Goal: Find contact information: Find contact information

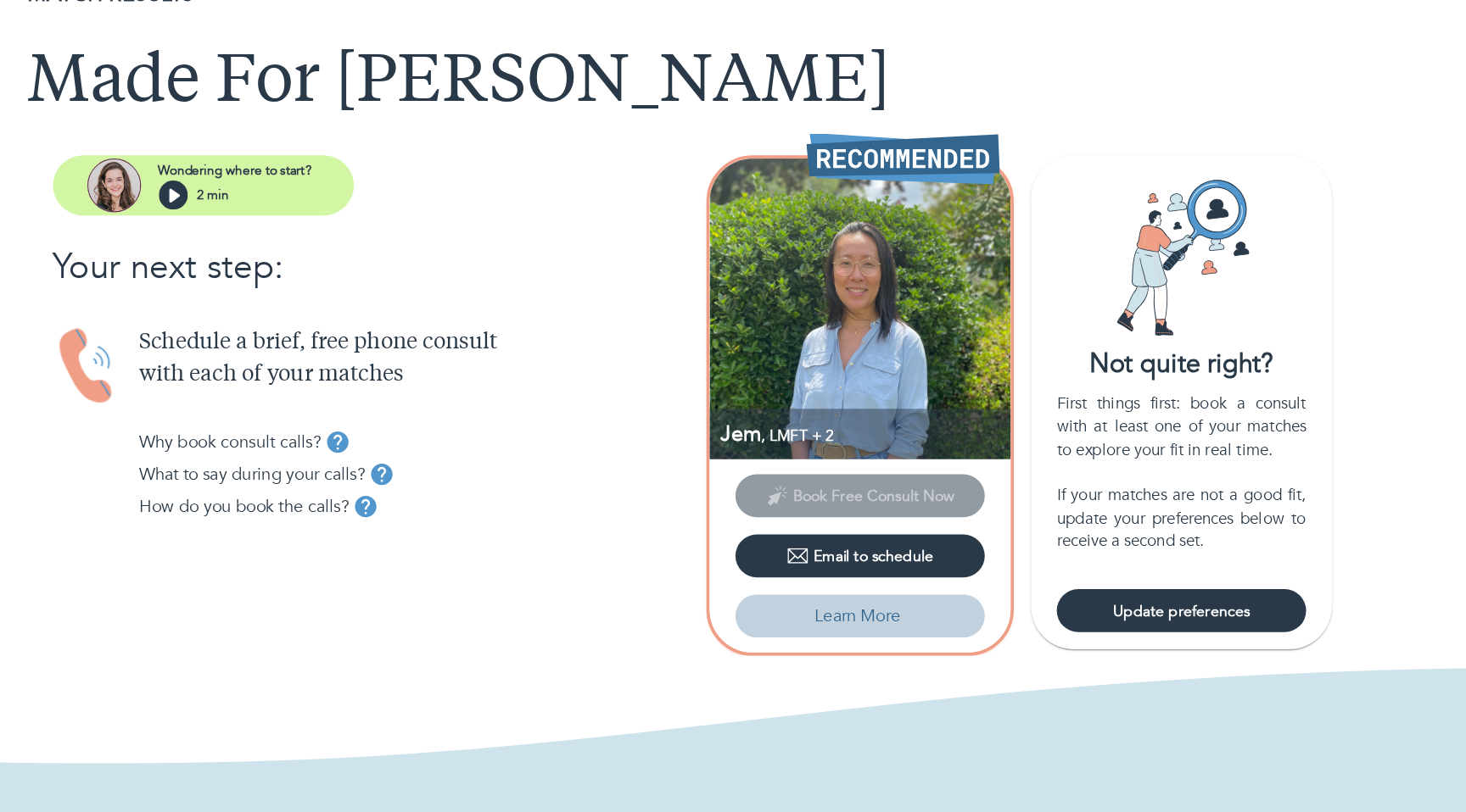
click at [849, 567] on p "Learn More" at bounding box center [859, 568] width 68 height 20
select select "2"
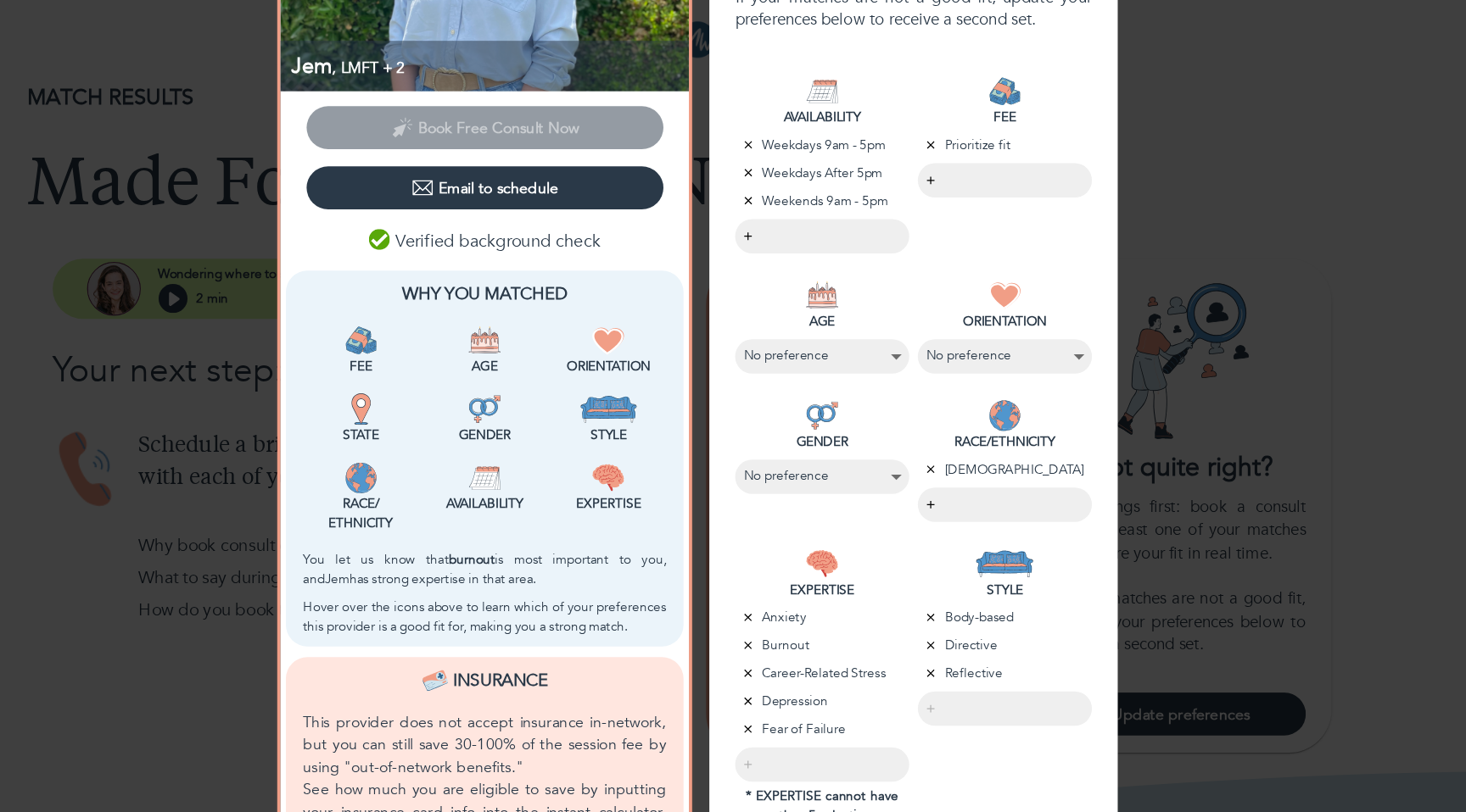
scroll to position [355, 0]
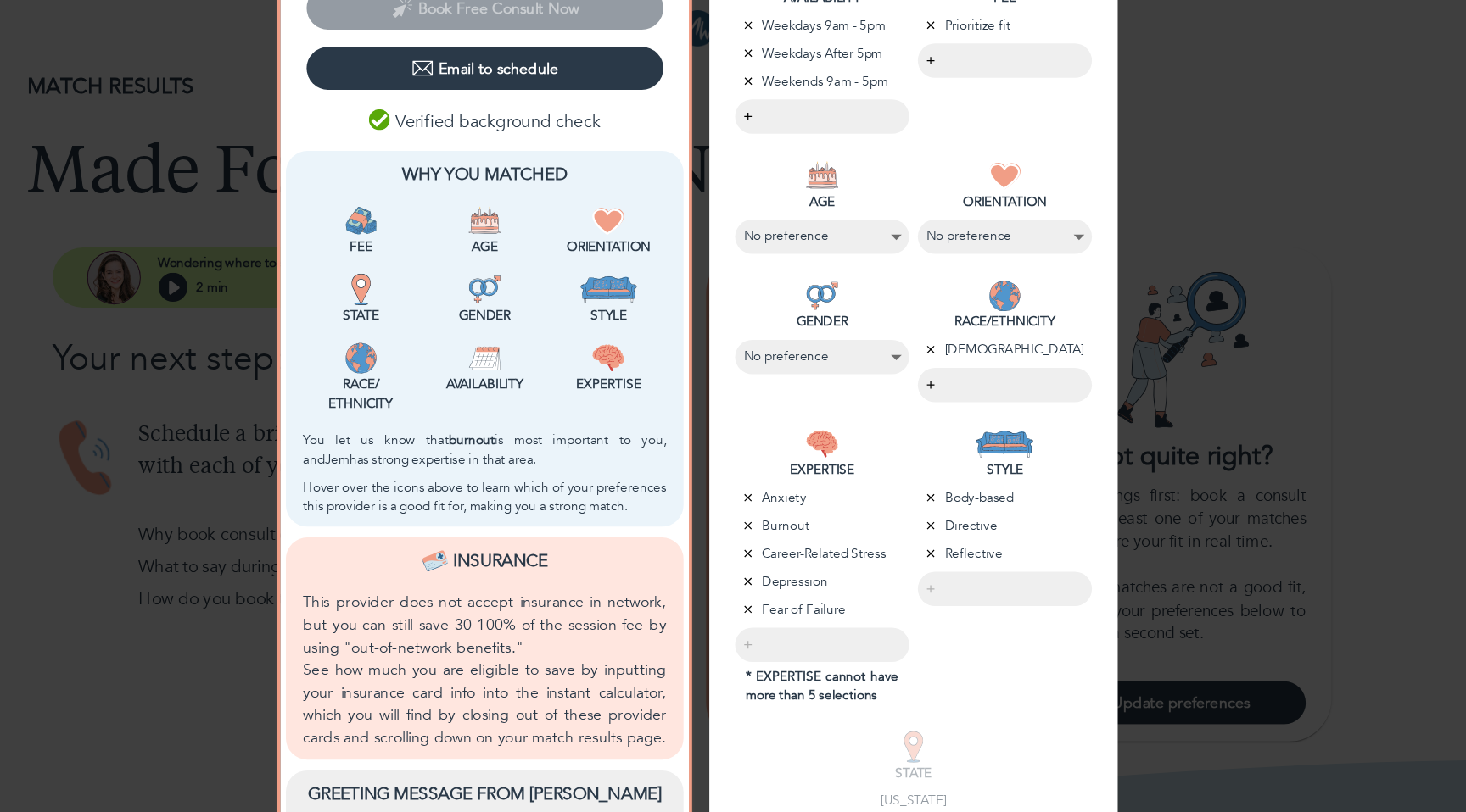
click at [313, 401] on div "Jem , LMFT + 2 Book Free Consult Now Email to schedule Verified background chec…" at bounding box center [733, 237] width 1466 height 1152
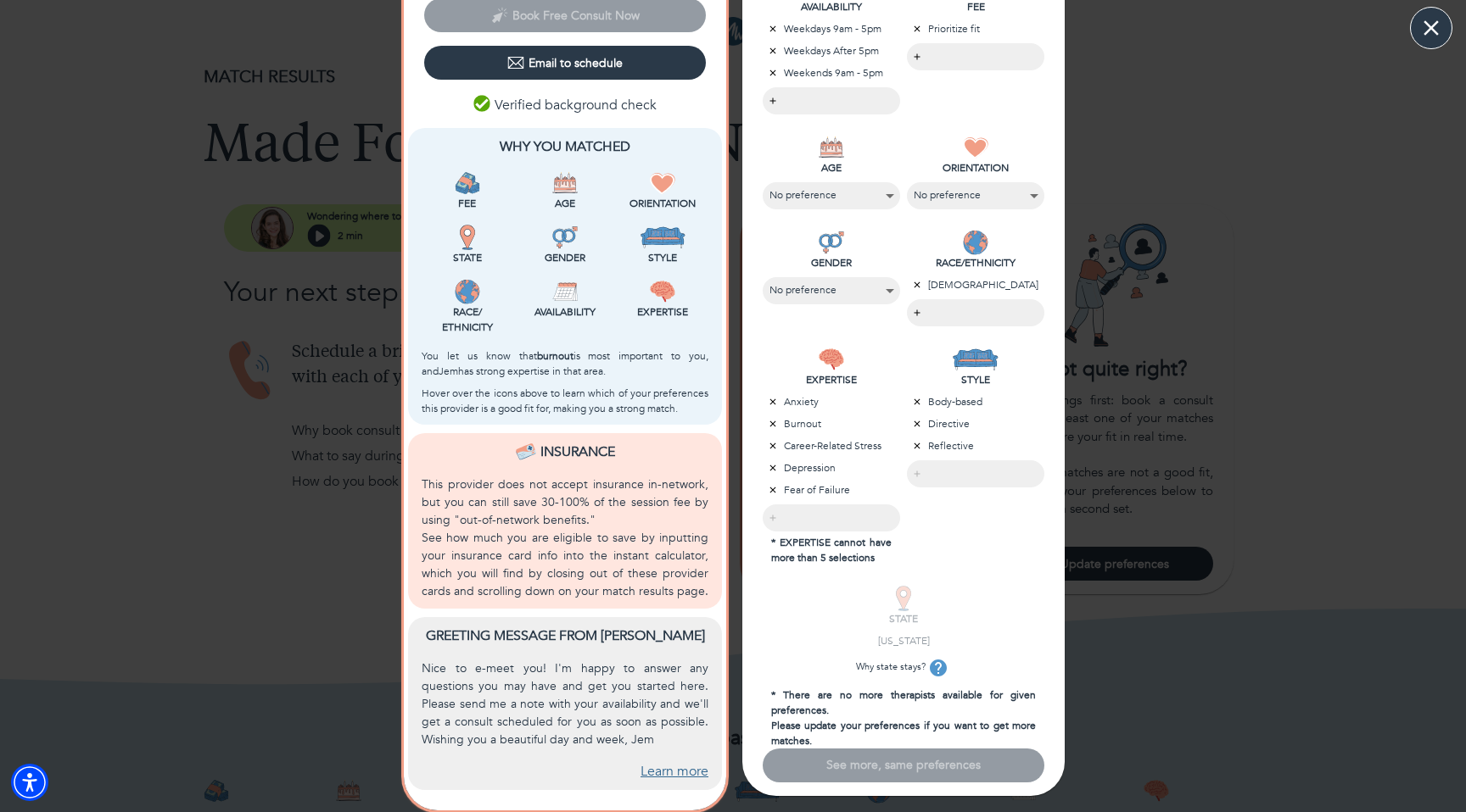
click at [1426, 22] on icon "button" at bounding box center [1431, 27] width 15 height 15
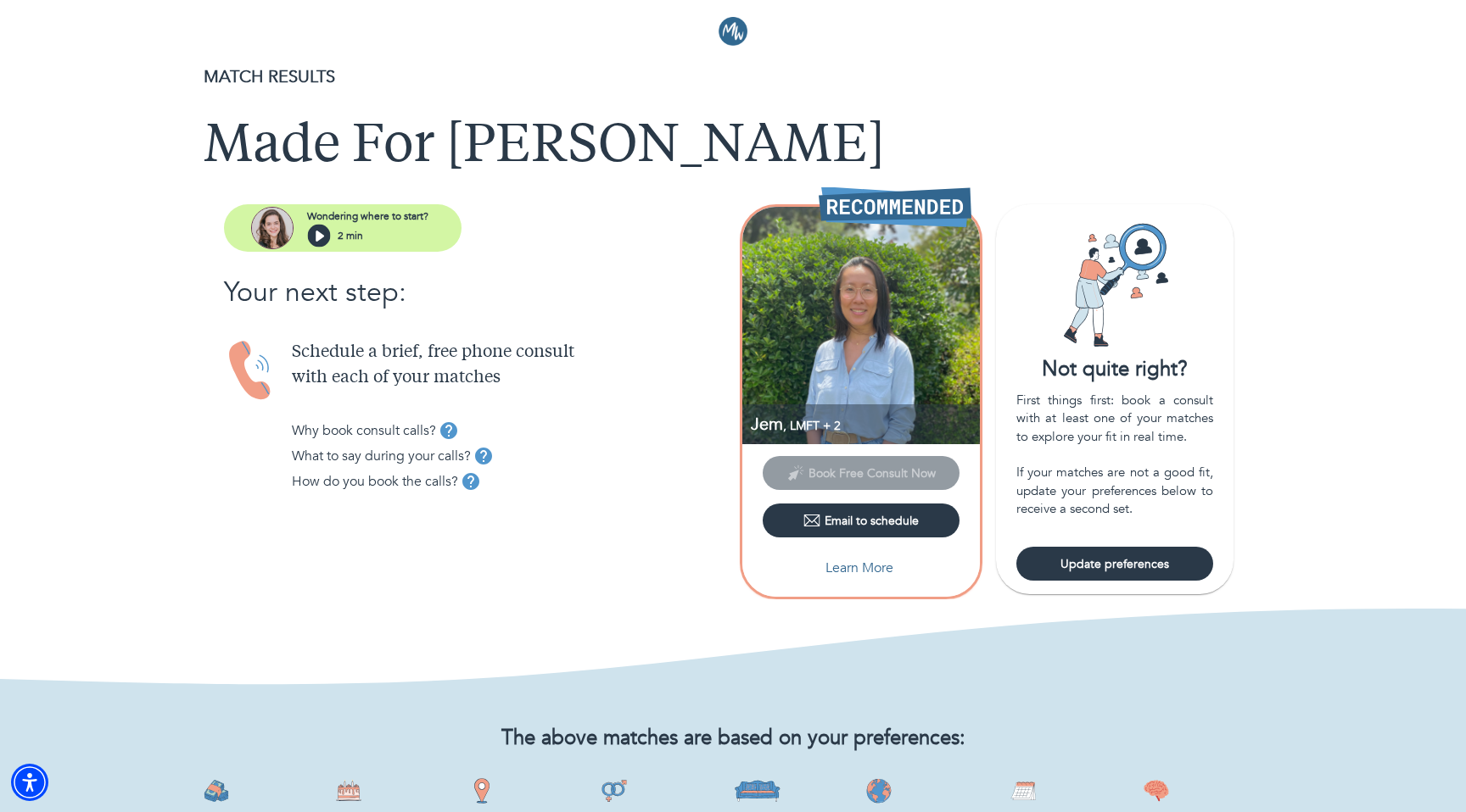
scroll to position [0, 0]
click at [1092, 568] on span "Update preferences" at bounding box center [1115, 565] width 183 height 16
select select "2"
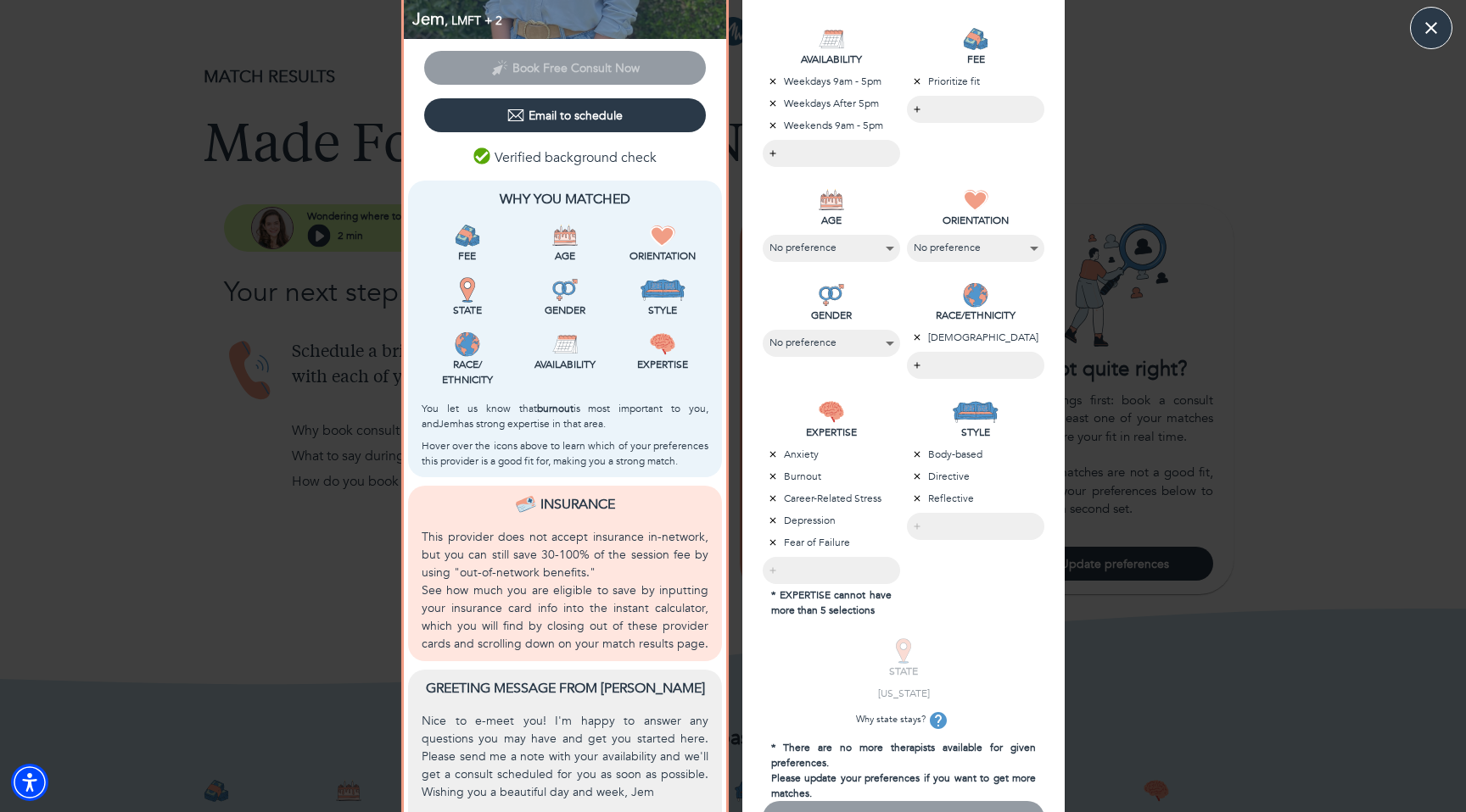
scroll to position [355, 0]
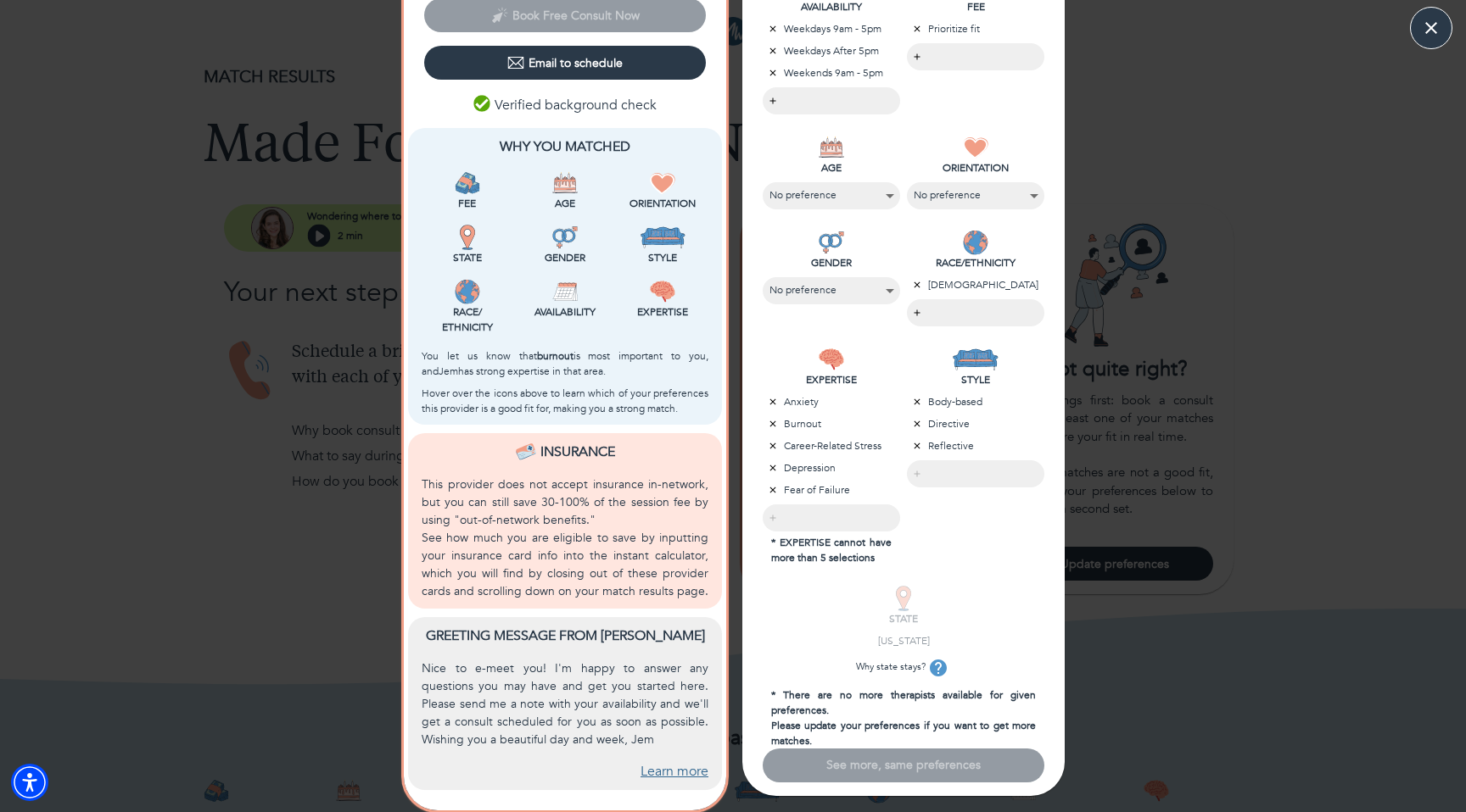
click at [580, 495] on p "This provider does not accept insurance in-network, but you can still save 30-1…" at bounding box center [565, 502] width 286 height 53
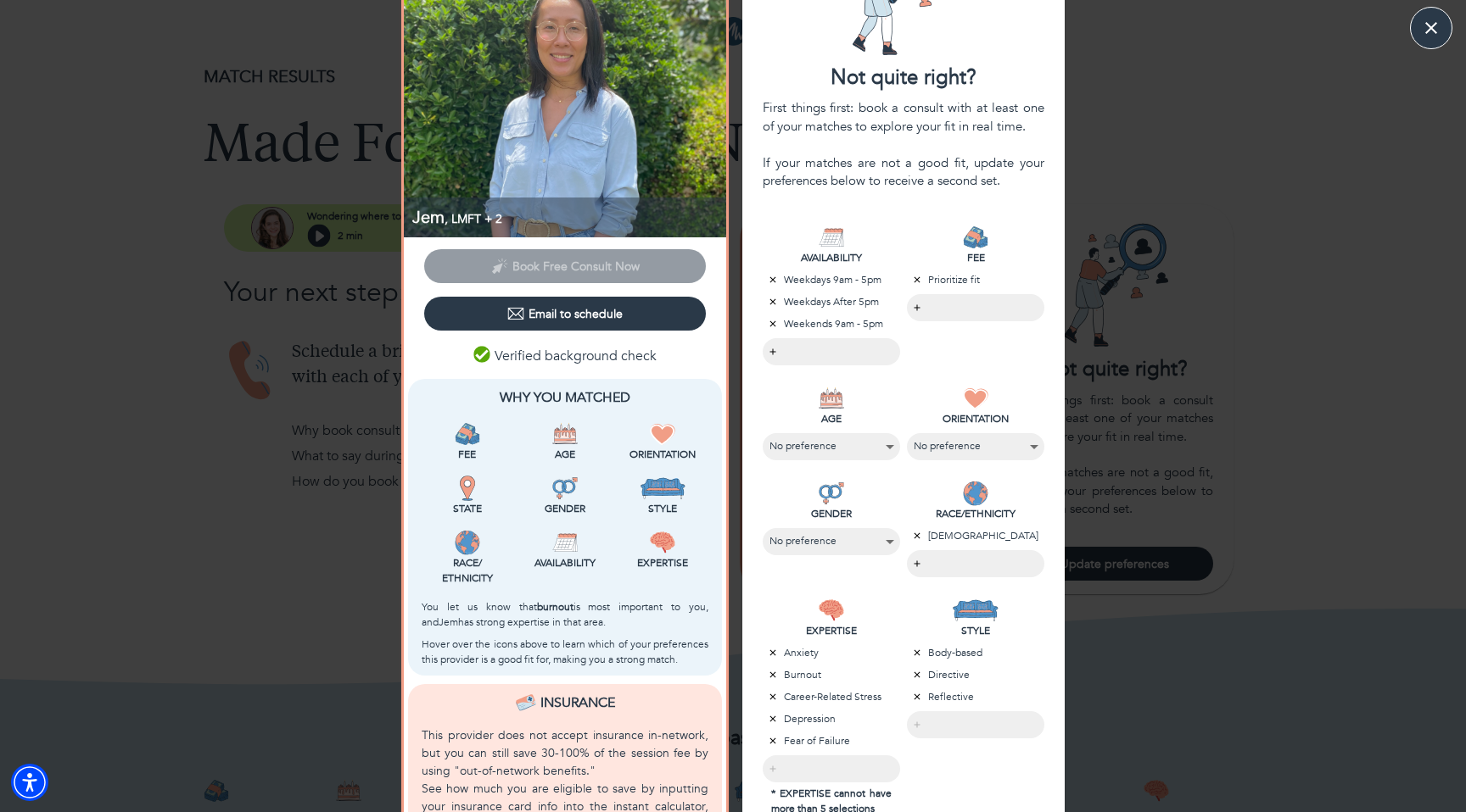
scroll to position [0, 0]
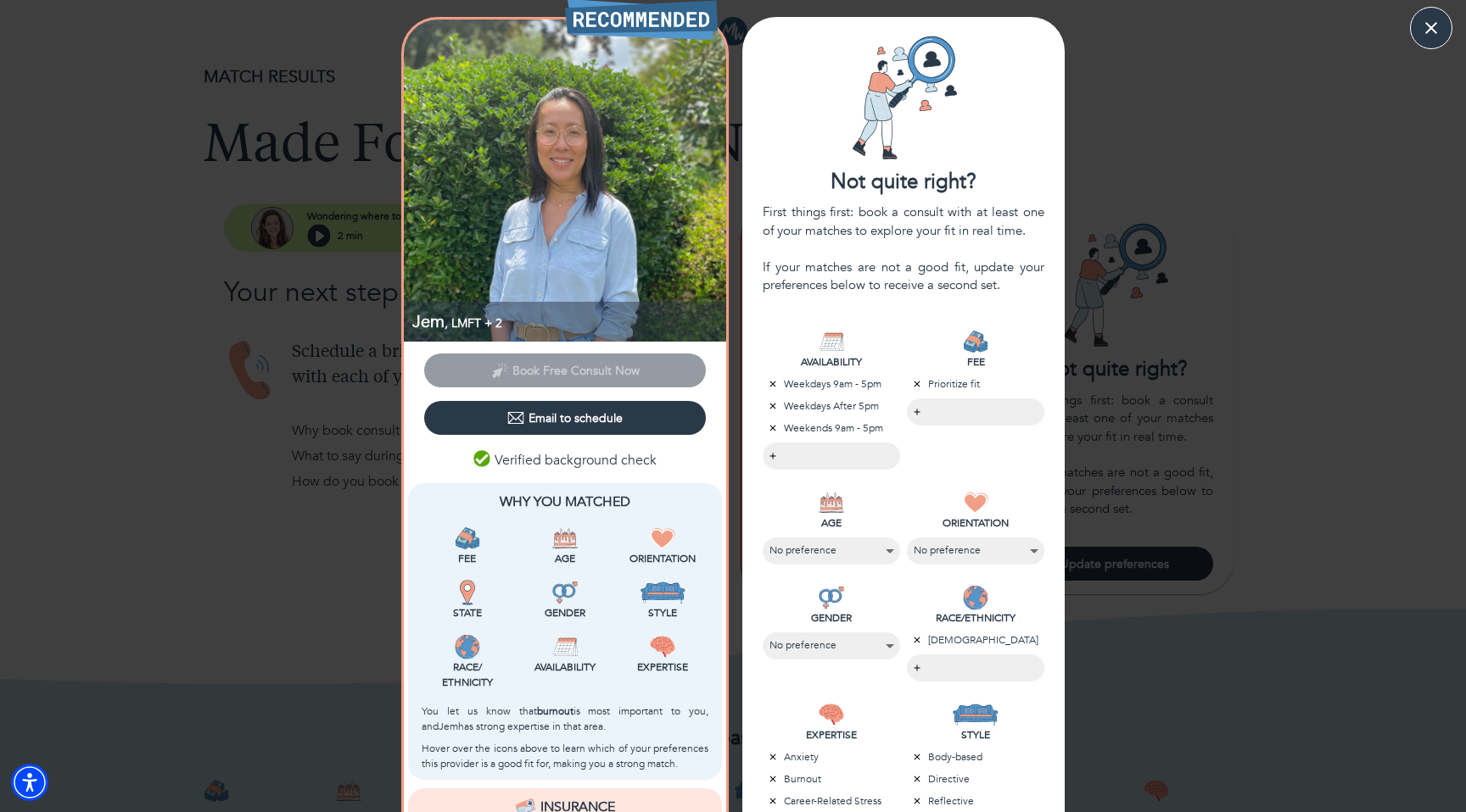
click at [245, 606] on div "Jem , LMFT + 2 Book Free Consult Now Email to schedule Verified background chec…" at bounding box center [733, 593] width 1466 height 1152
click at [1419, 33] on icon "button" at bounding box center [1432, 28] width 25 height 25
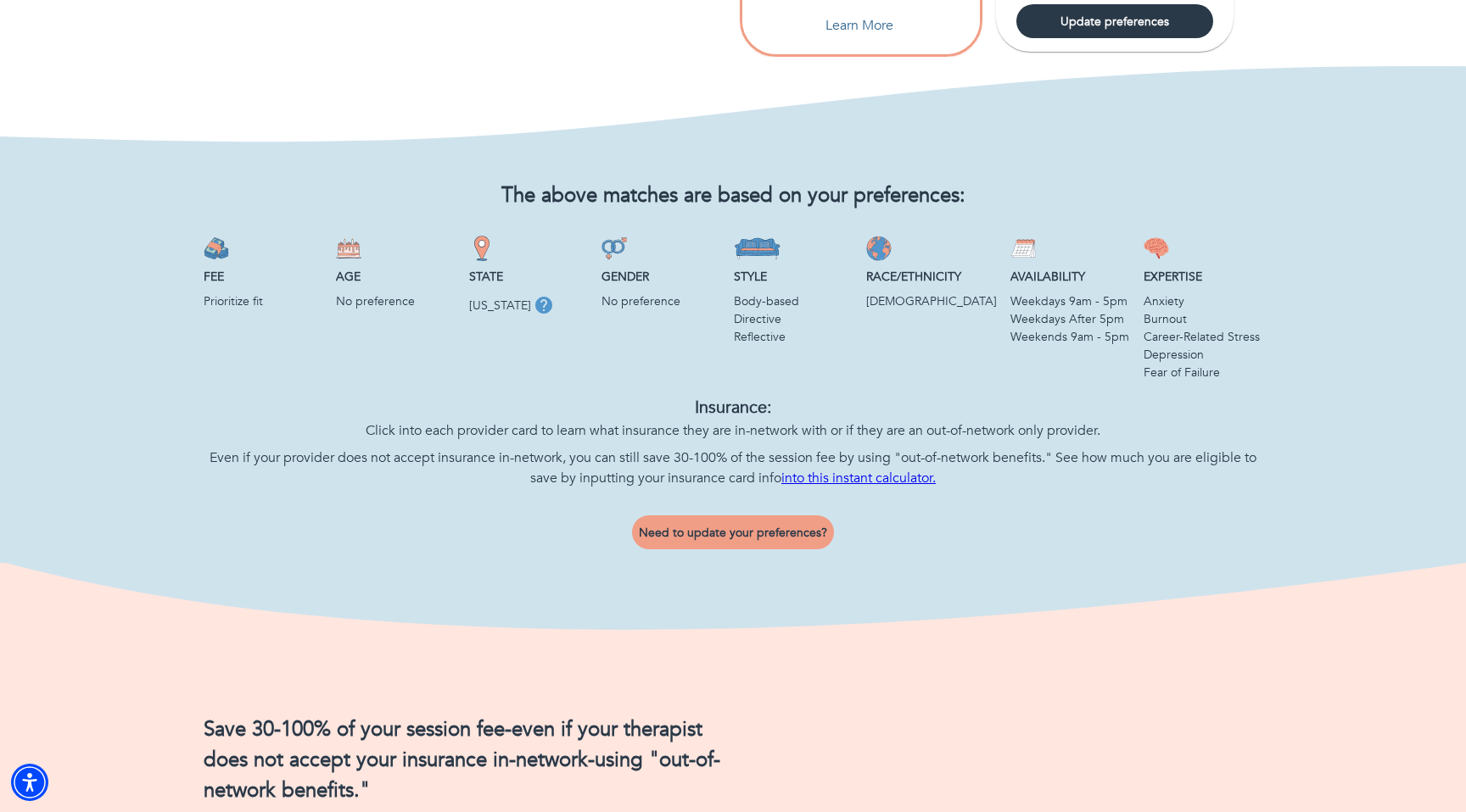
scroll to position [571, 0]
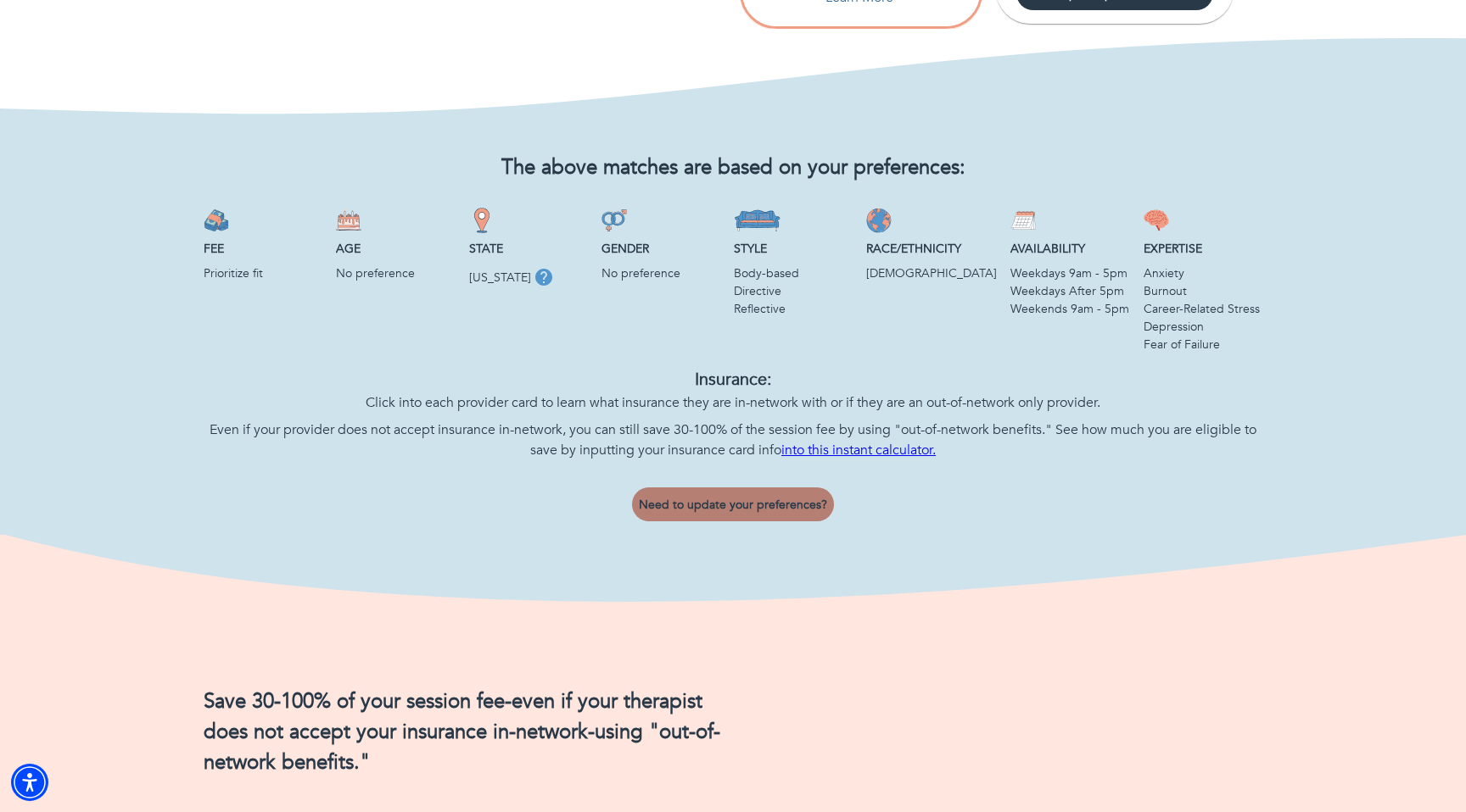
click at [811, 501] on span "Need to update your preferences?" at bounding box center [733, 505] width 189 height 16
select select "2"
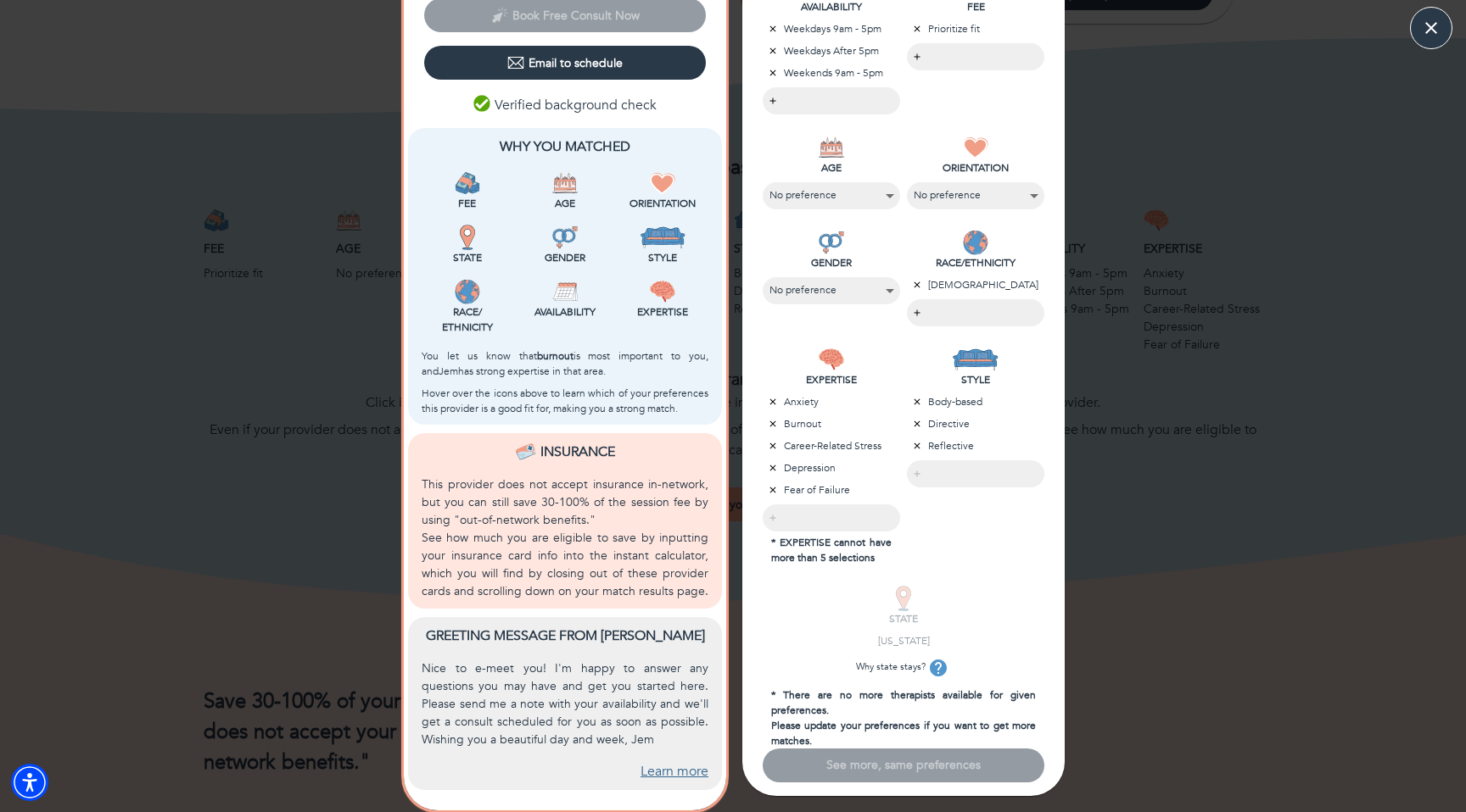
scroll to position [0, 0]
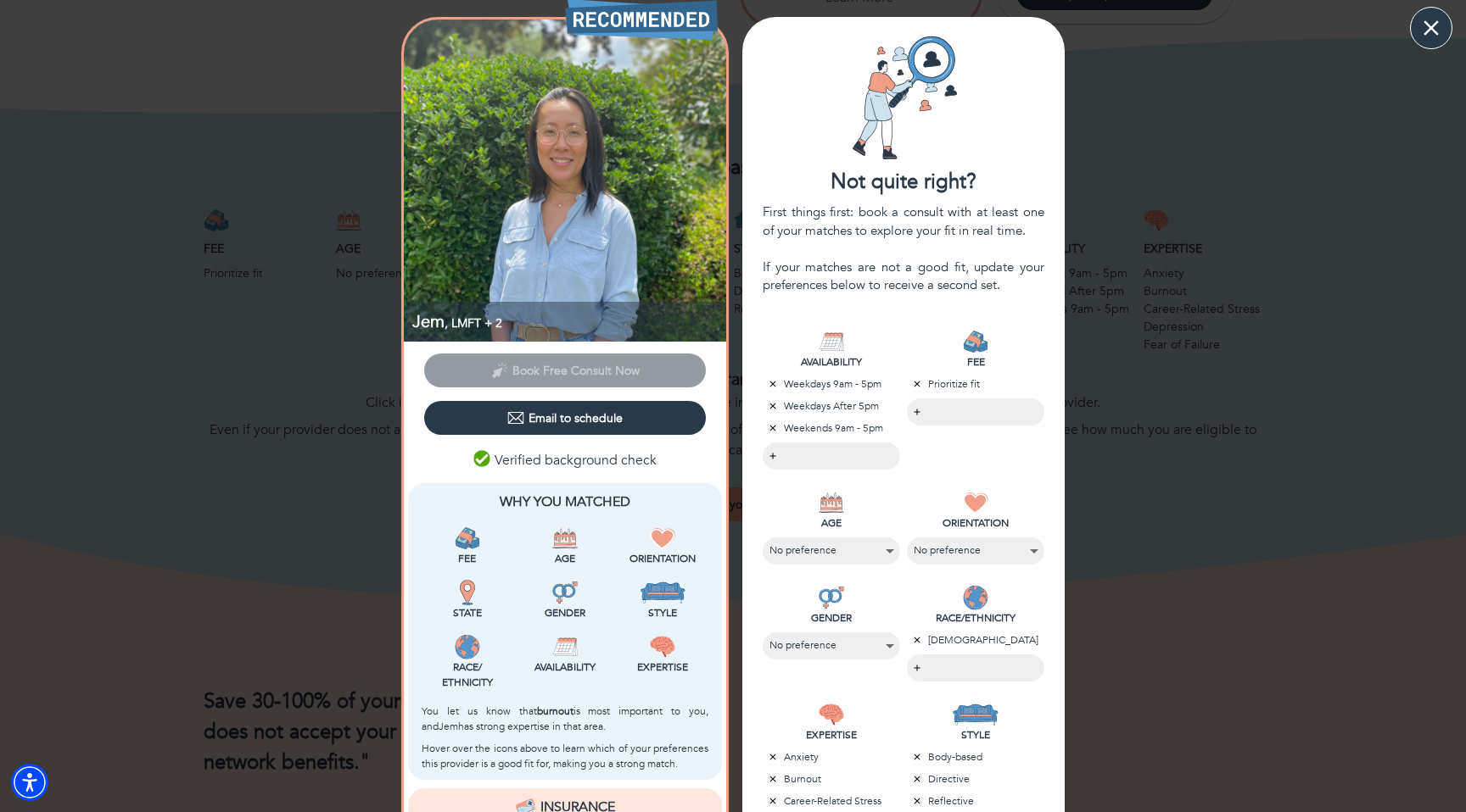
click at [1423, 35] on icon "button" at bounding box center [1432, 28] width 25 height 25
